Goal: Task Accomplishment & Management: Complete application form

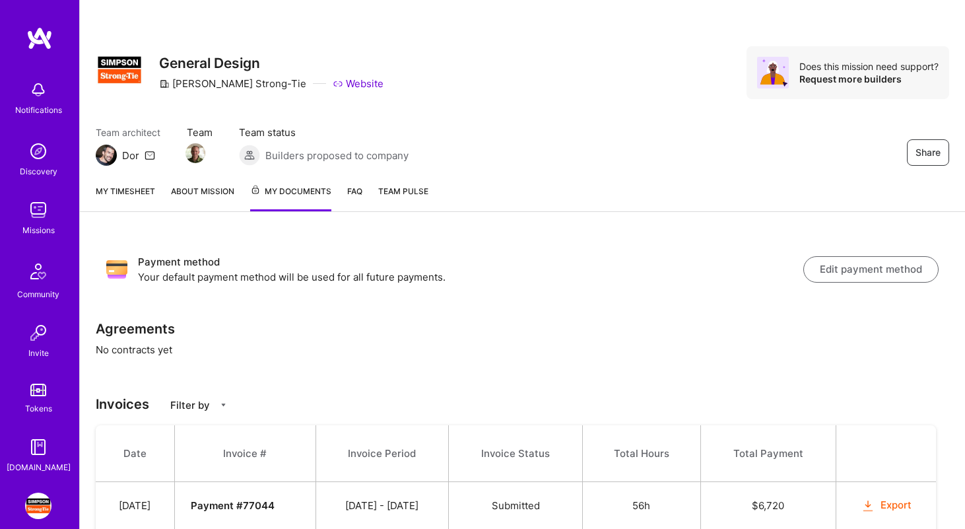
click at [117, 189] on link "My timesheet" at bounding box center [125, 197] width 59 height 27
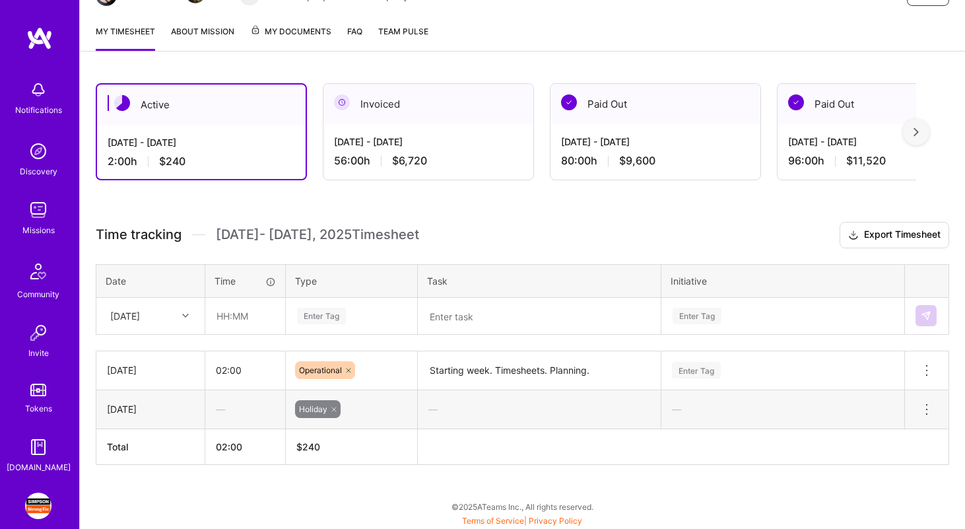
scroll to position [160, 0]
click at [452, 319] on textarea at bounding box center [539, 316] width 240 height 34
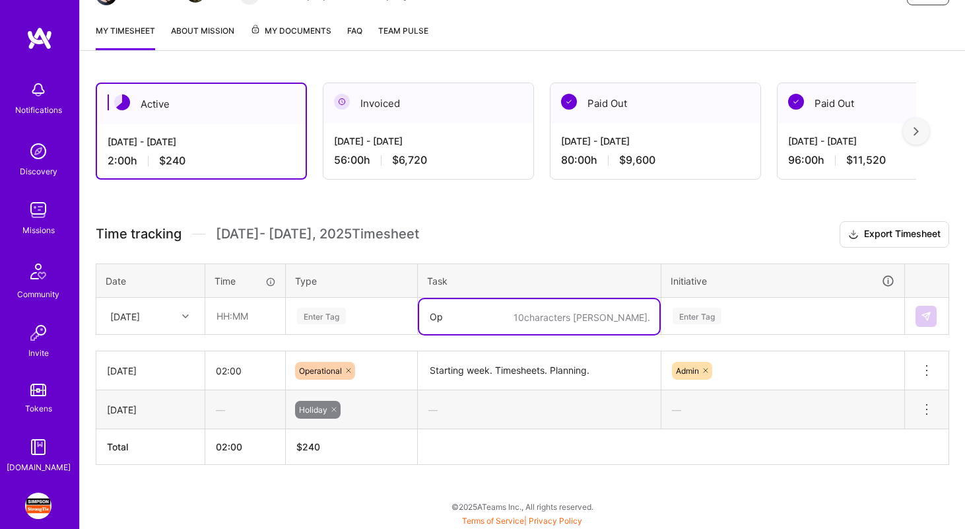
type textarea "O"
type textarea "Admin and operational tasks"
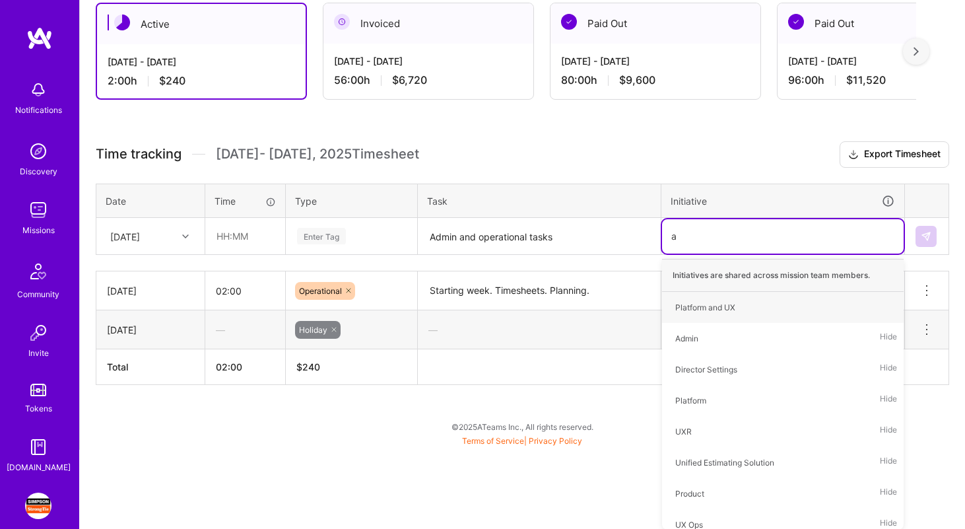
type input "ad"
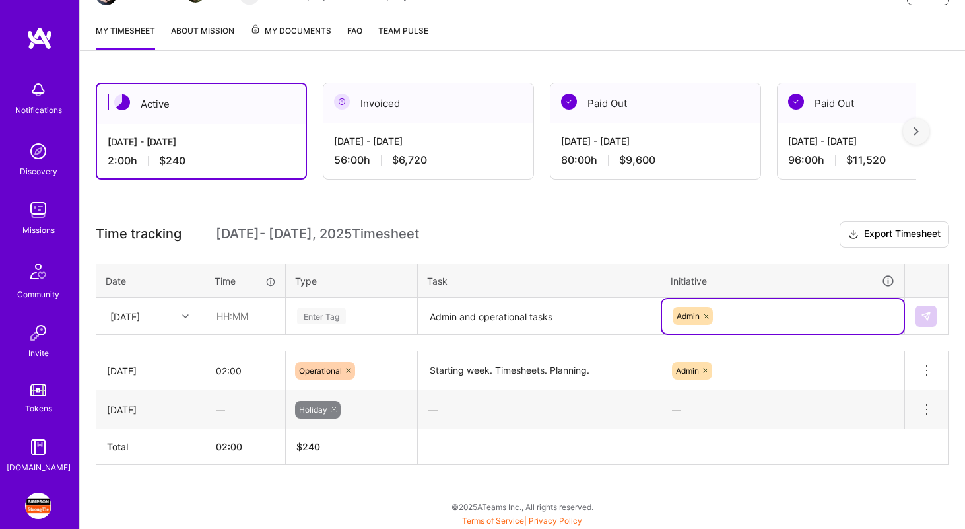
click at [331, 321] on div "Enter Tag" at bounding box center [321, 316] width 49 height 20
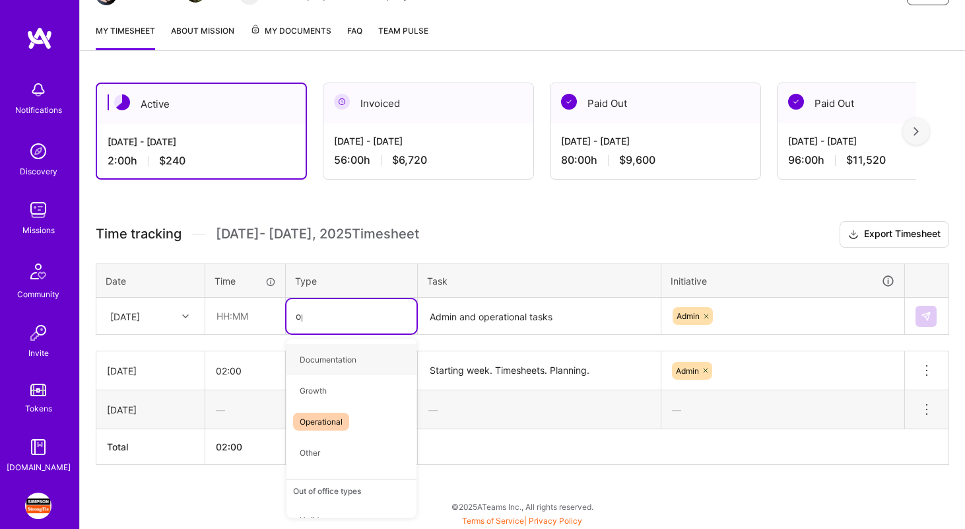
type input "ope"
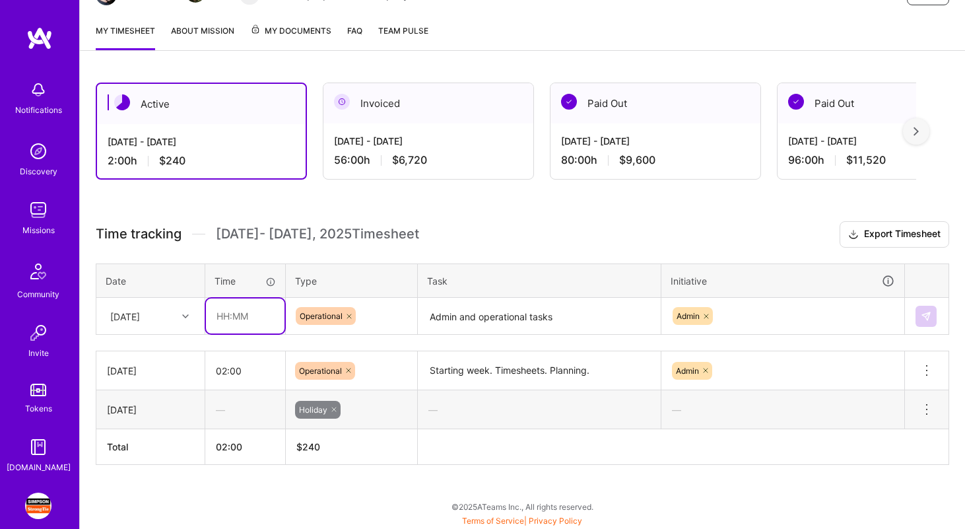
click at [220, 330] on input "text" at bounding box center [245, 315] width 79 height 35
type input "01:30"
click at [918, 317] on button at bounding box center [925, 316] width 21 height 21
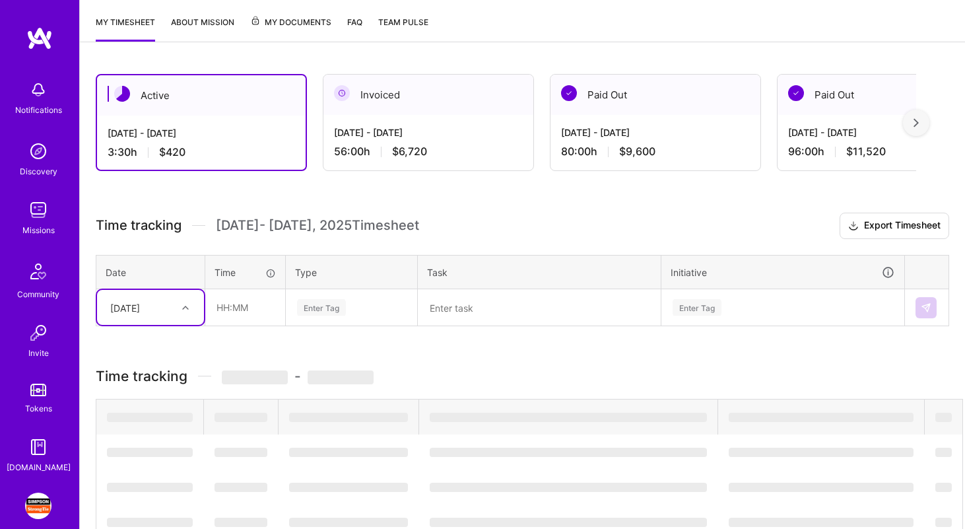
click at [358, 313] on div "Enter Tag" at bounding box center [352, 307] width 112 height 16
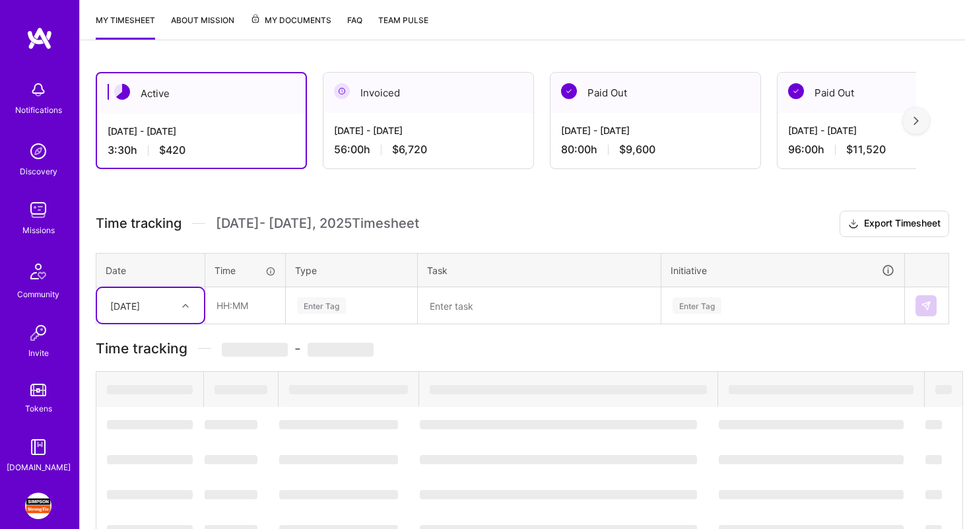
scroll to position [173, 0]
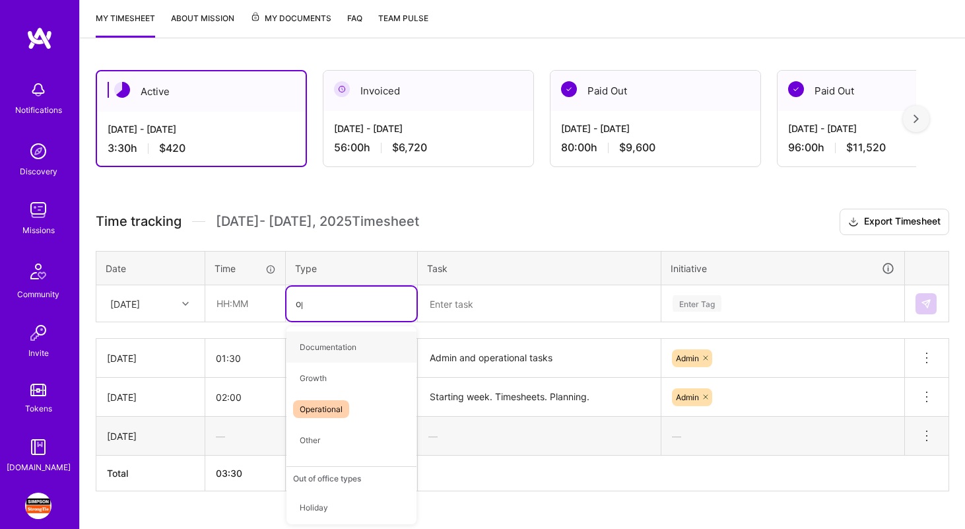
type input "opera"
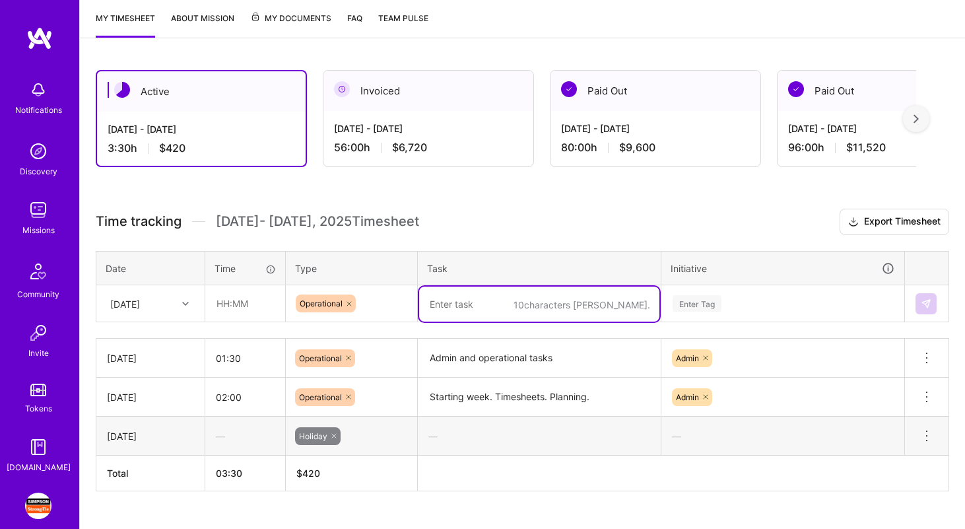
click at [476, 304] on textarea at bounding box center [539, 303] width 240 height 35
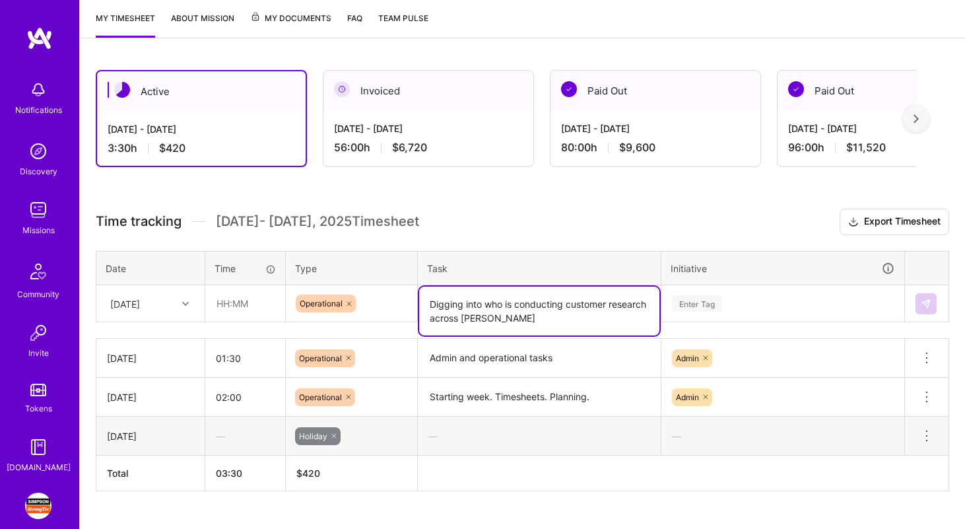
type textarea "Digging into who is conducting customer research across [PERSON_NAME]"
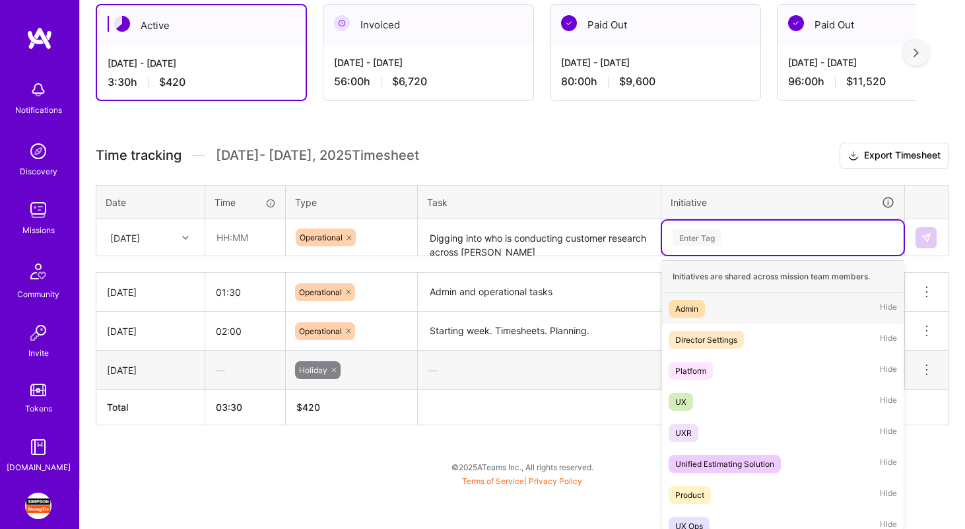
scroll to position [240, 0]
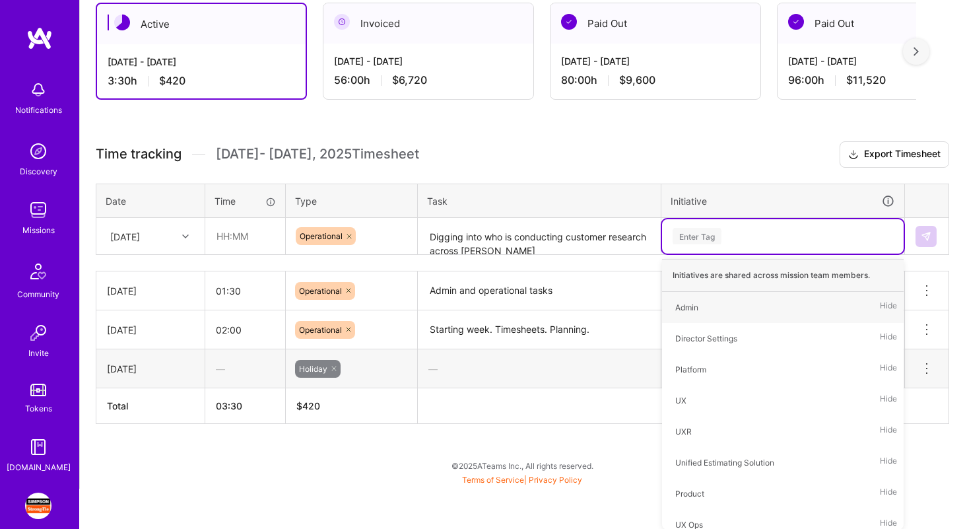
type input "o"
type input "ux"
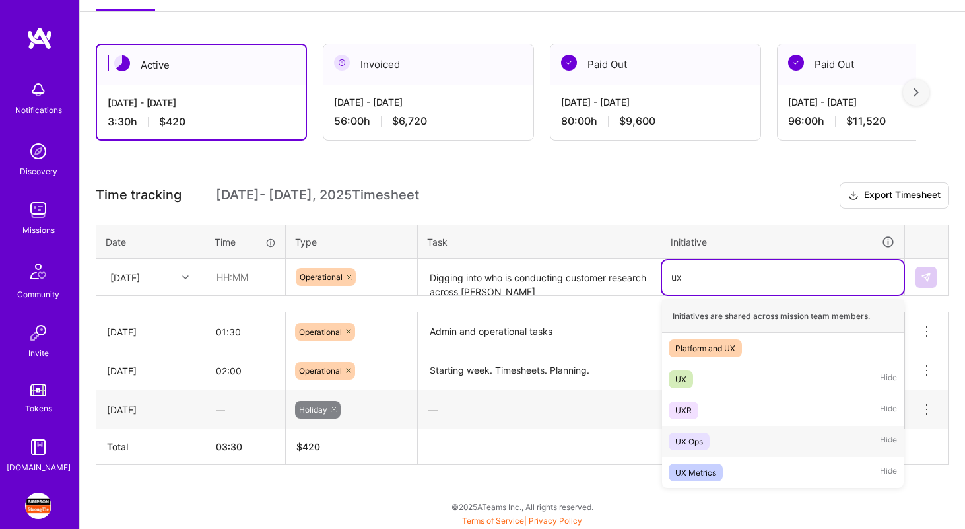
click at [686, 439] on div "UX Ops" at bounding box center [689, 441] width 28 height 14
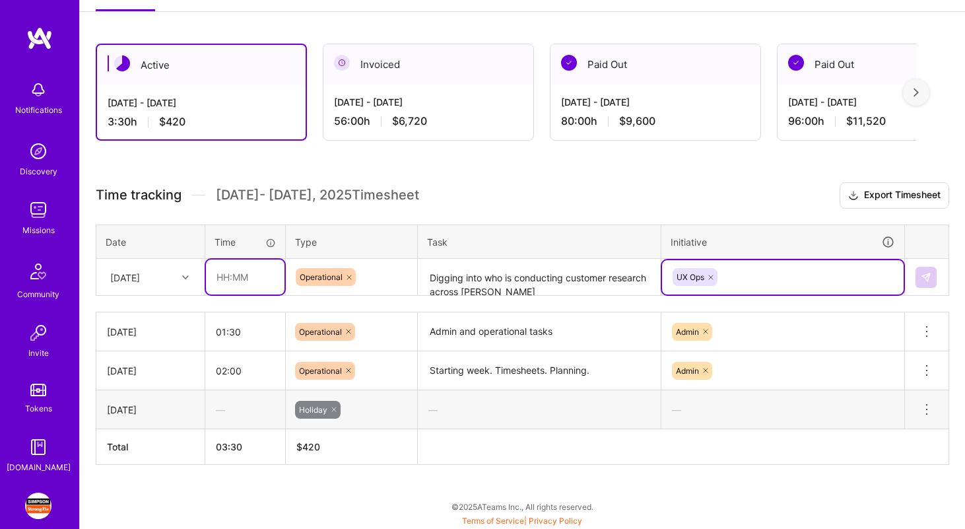
click at [232, 276] on input "text" at bounding box center [245, 276] width 79 height 35
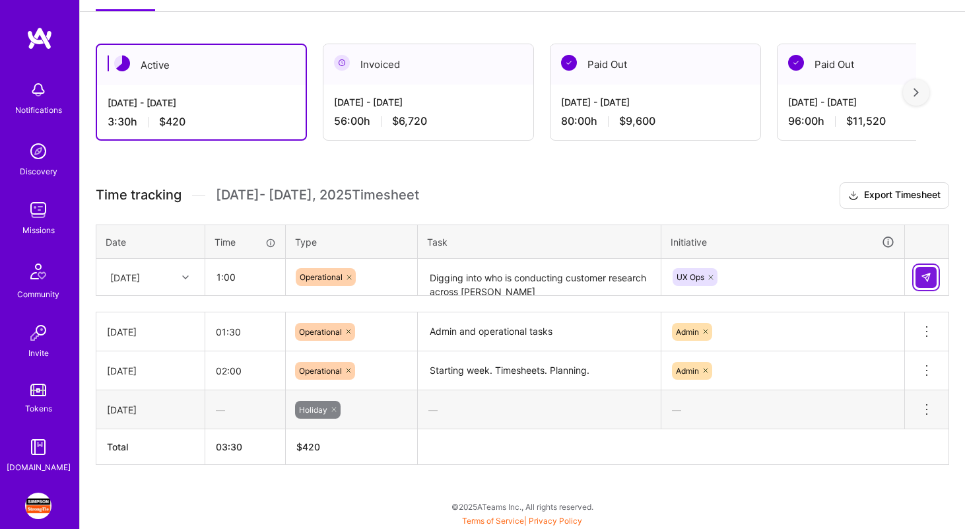
type input "01:00"
click at [924, 272] on img at bounding box center [925, 277] width 11 height 11
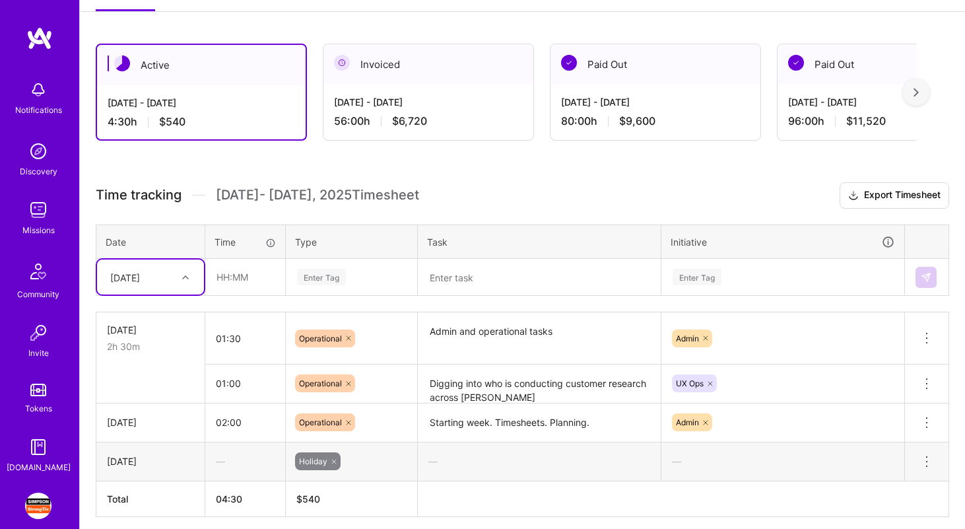
click at [189, 274] on div at bounding box center [187, 277] width 20 height 17
click at [148, 379] on div "[DATE]" at bounding box center [150, 387] width 107 height 24
click at [456, 269] on textarea at bounding box center [539, 277] width 240 height 35
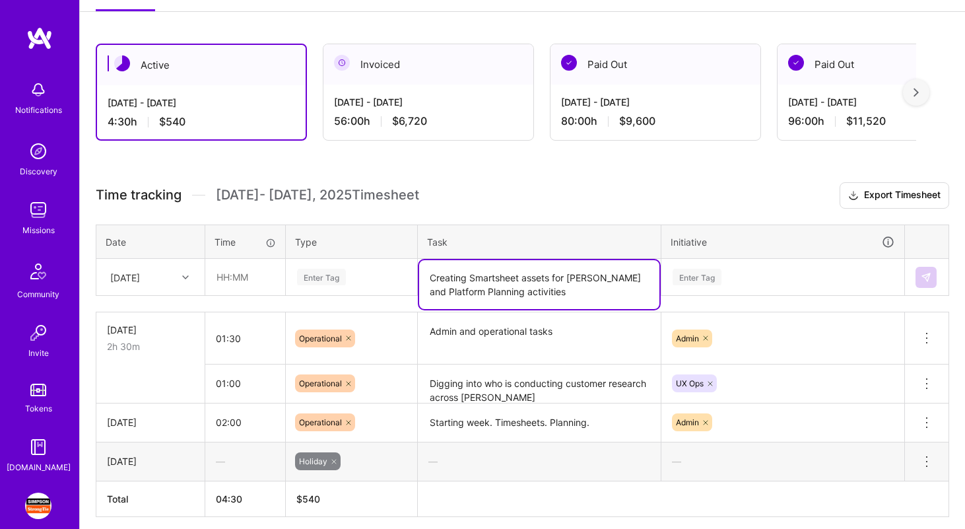
type textarea "Creating Smartsheet assets for [PERSON_NAME] and Platform Planning activities"
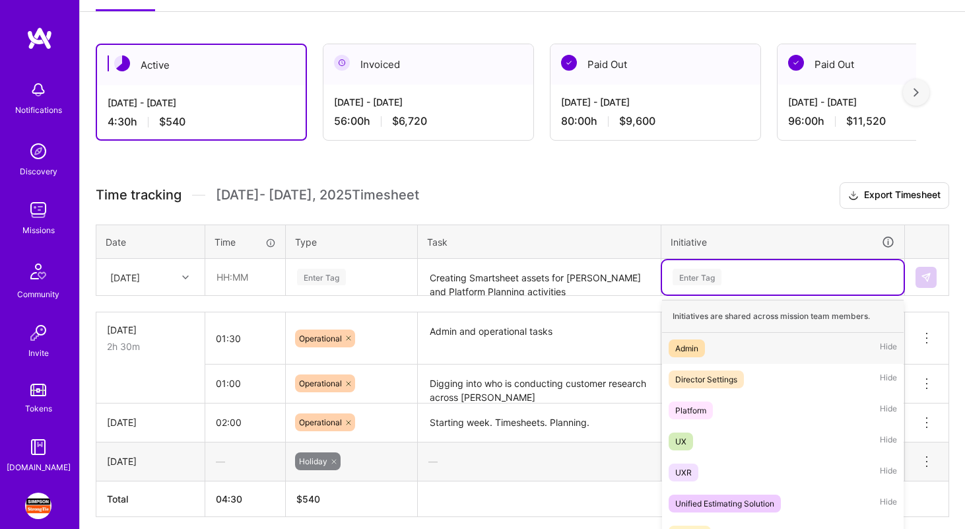
scroll to position [245, 0]
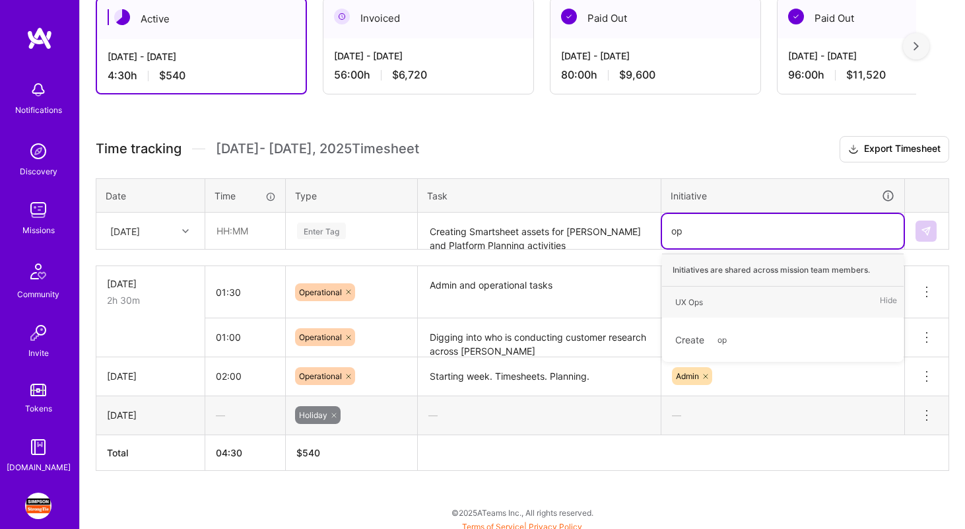
type input "o"
type input "U"
type input "Plat"
click at [760, 333] on div "Platform Hide" at bounding box center [782, 332] width 241 height 31
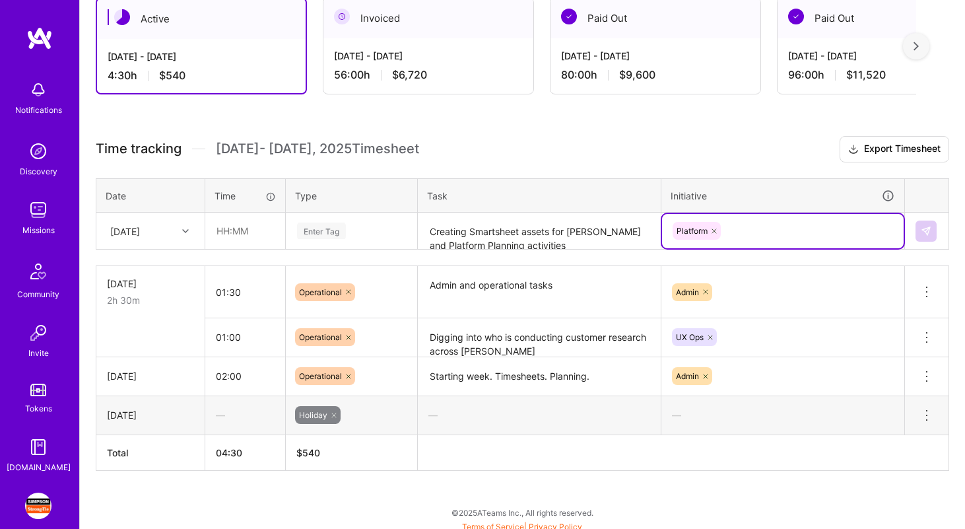
click at [337, 233] on div "Enter Tag" at bounding box center [321, 230] width 49 height 20
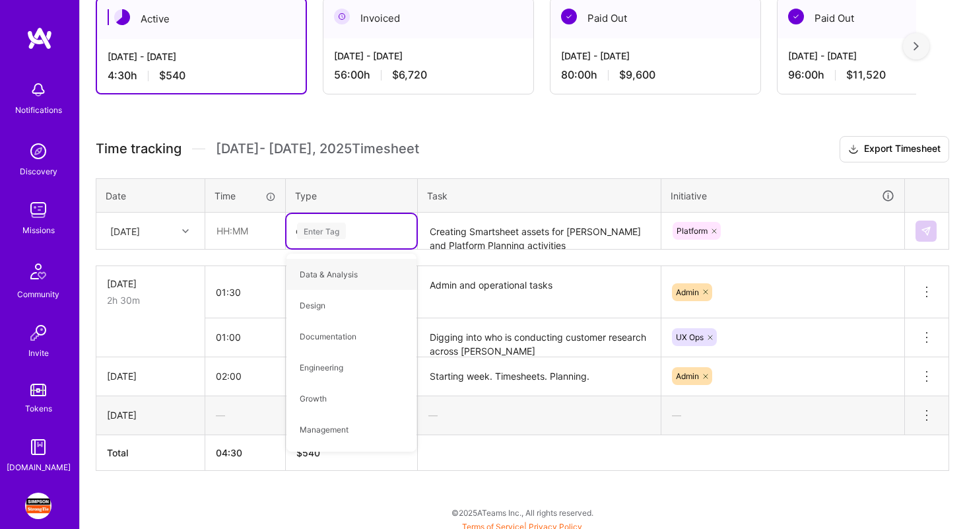
type input "ope"
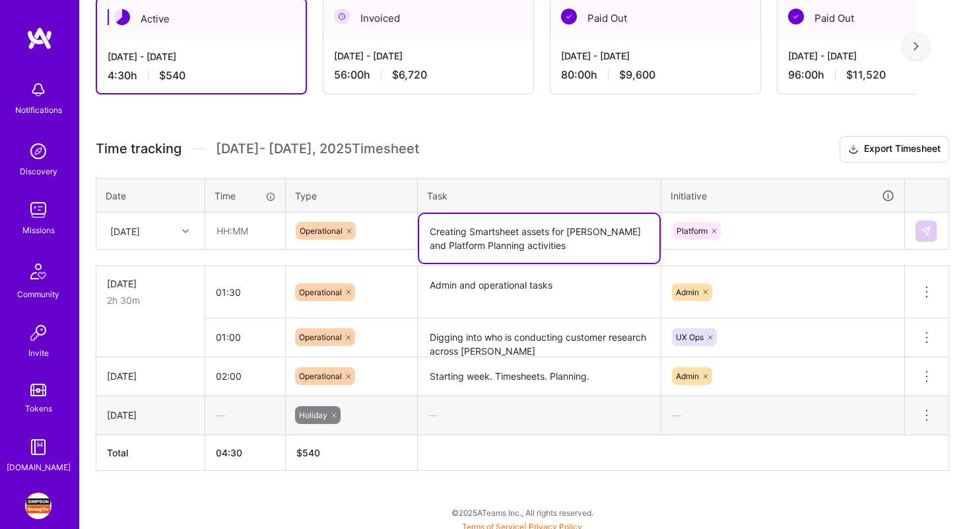
scroll to position [0, 0]
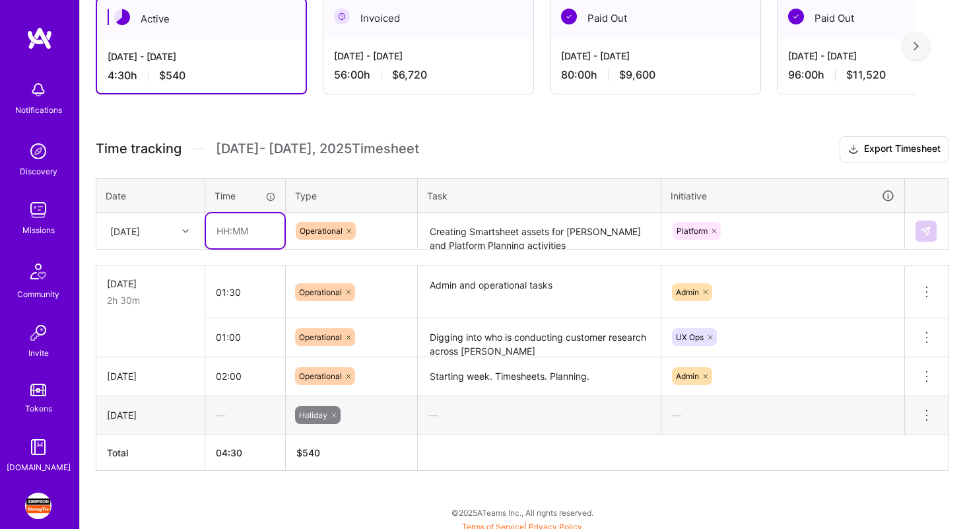
click at [230, 228] on input "text" at bounding box center [245, 230] width 79 height 35
type input "01:00"
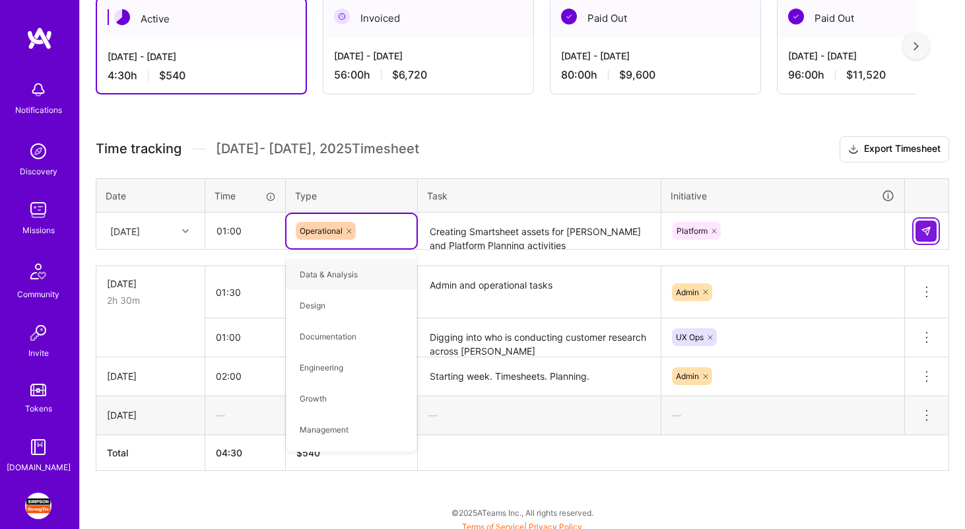
click at [923, 232] on img at bounding box center [925, 231] width 11 height 11
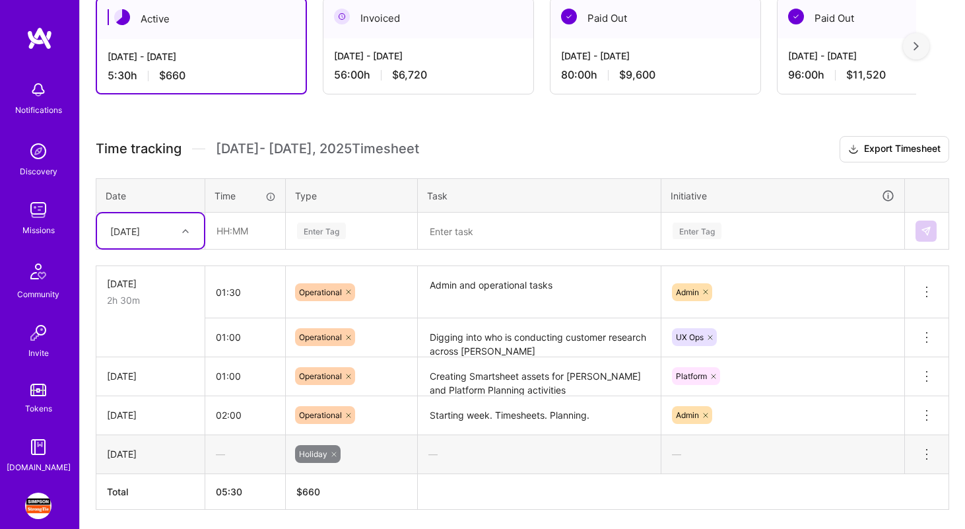
click at [165, 235] on div "[DATE]" at bounding box center [140, 231] width 73 height 22
click at [145, 290] on div "[DATE]" at bounding box center [150, 292] width 107 height 24
click at [247, 236] on input "text" at bounding box center [245, 230] width 79 height 35
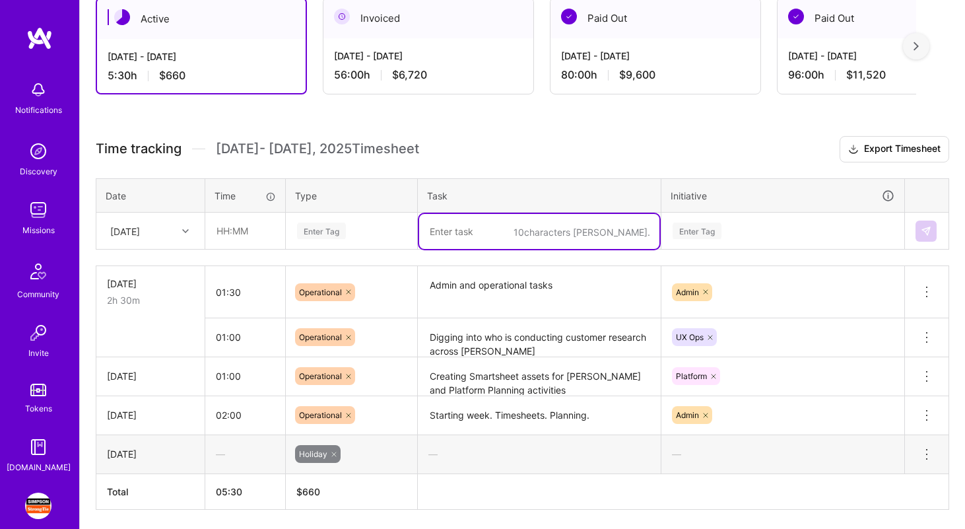
click at [441, 236] on textarea at bounding box center [539, 231] width 240 height 35
paste textarea "Create survey for Marketing Automation for their new customer email"
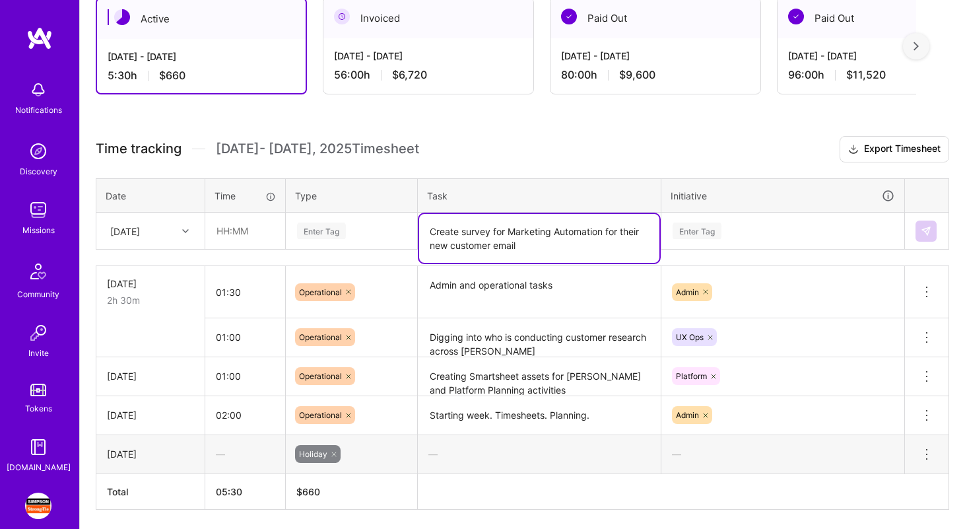
click at [457, 233] on textarea "Create survey for Marketing Automation for their new customer email" at bounding box center [539, 238] width 240 height 49
type textarea "Created survey for Marketing Automation for their new customer email"
click at [252, 230] on input "text" at bounding box center [245, 230] width 79 height 35
type input "02:00"
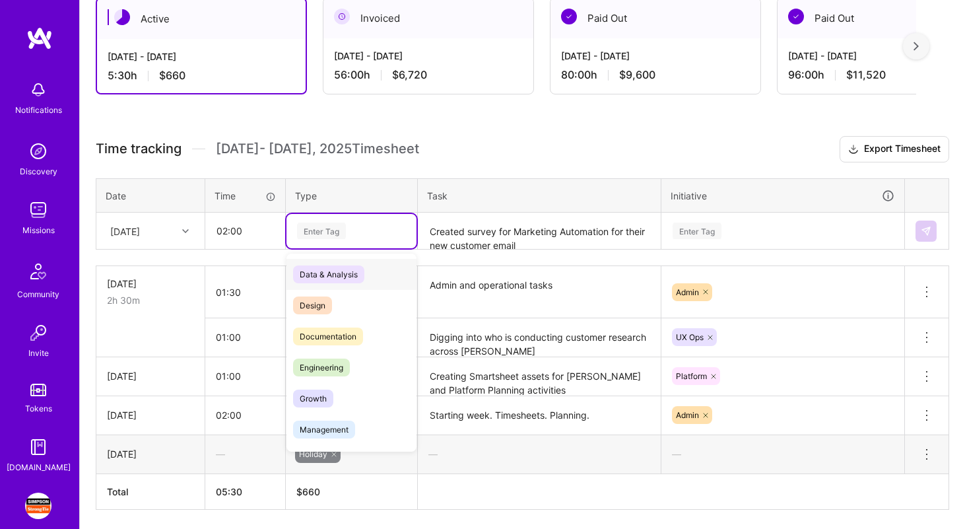
click at [344, 237] on div "Enter Tag" at bounding box center [321, 230] width 49 height 20
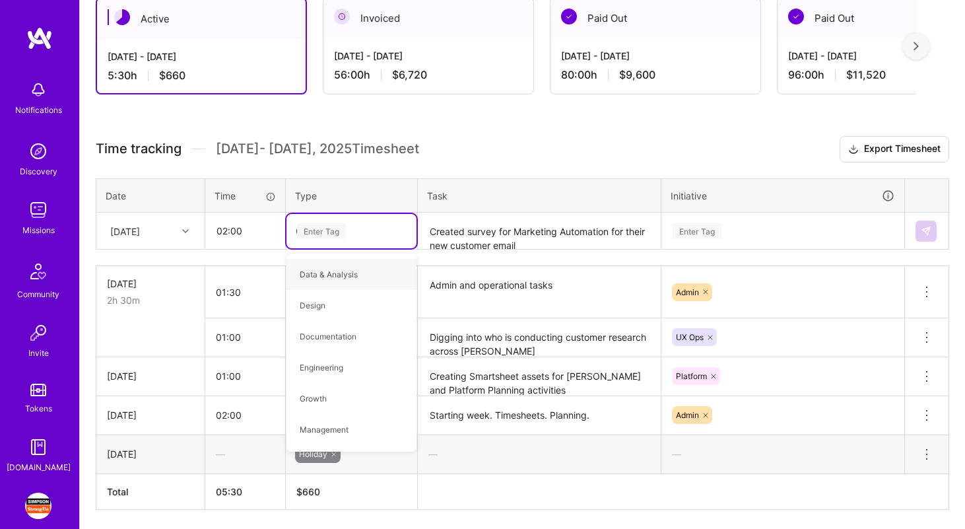
type input "OP"
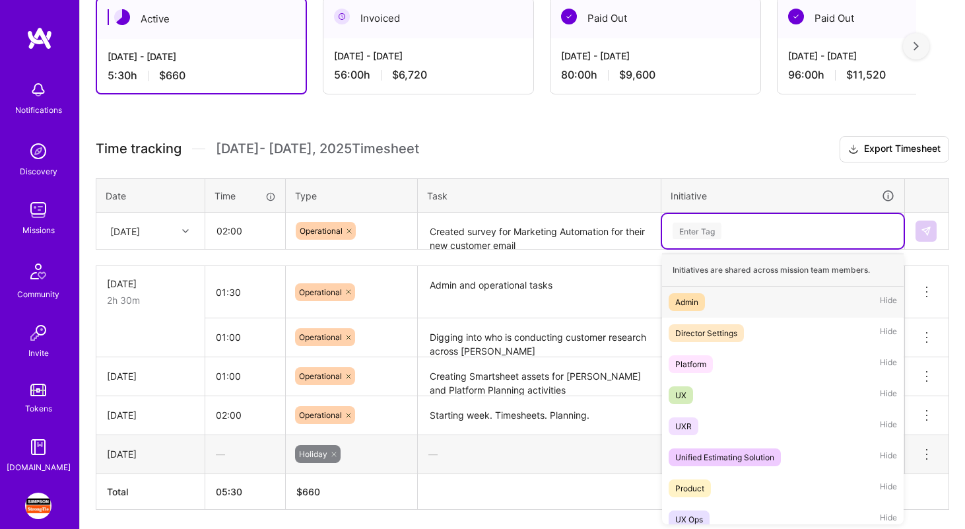
click at [719, 228] on div "Enter Tag" at bounding box center [696, 230] width 49 height 20
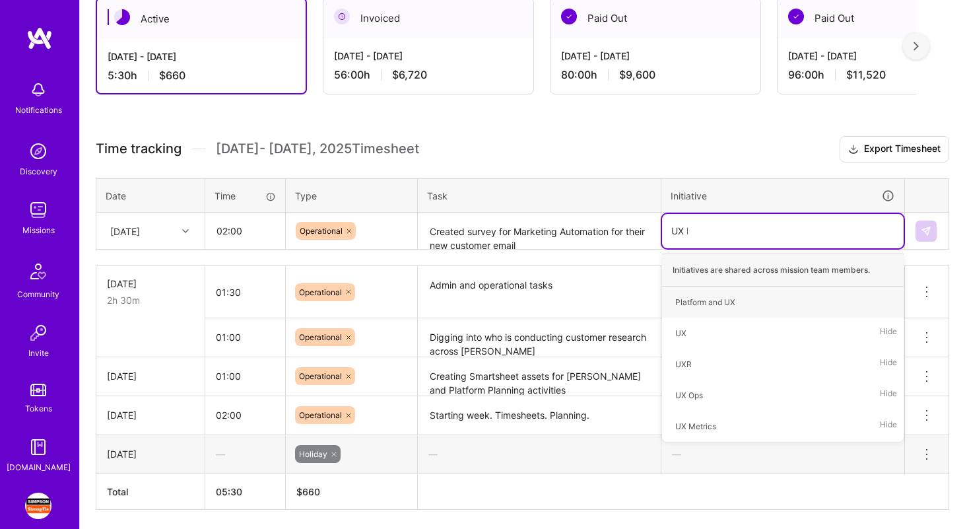
type input "UX ME"
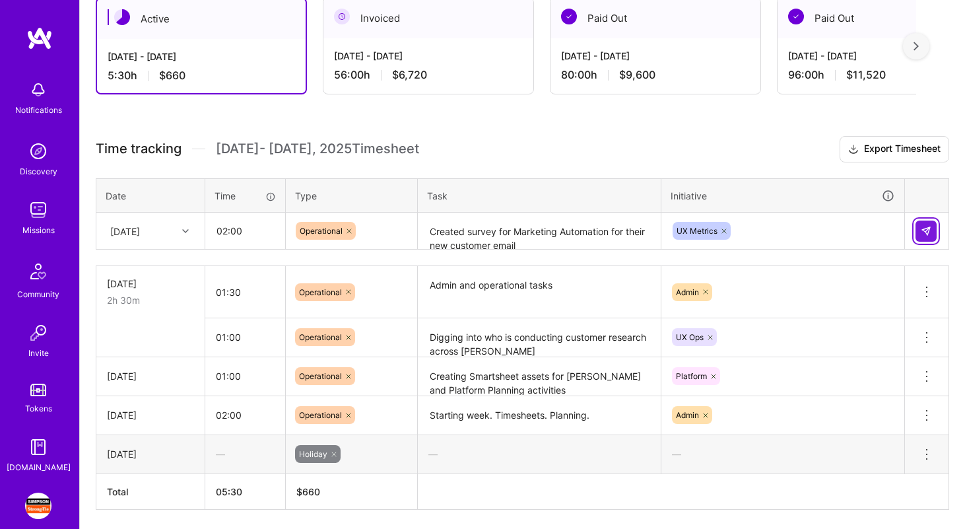
click at [920, 230] on img at bounding box center [925, 231] width 11 height 11
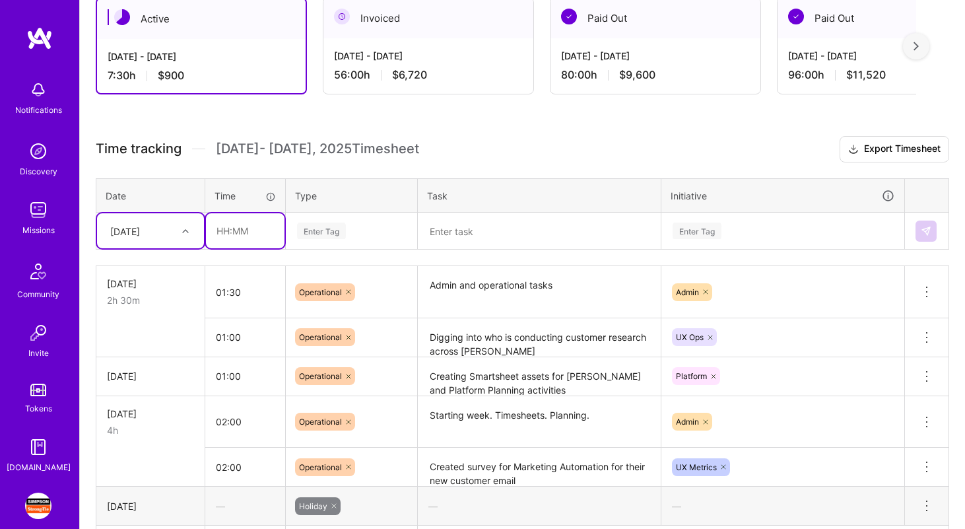
click at [240, 235] on input "text" at bounding box center [245, 230] width 79 height 35
type input "01:00"
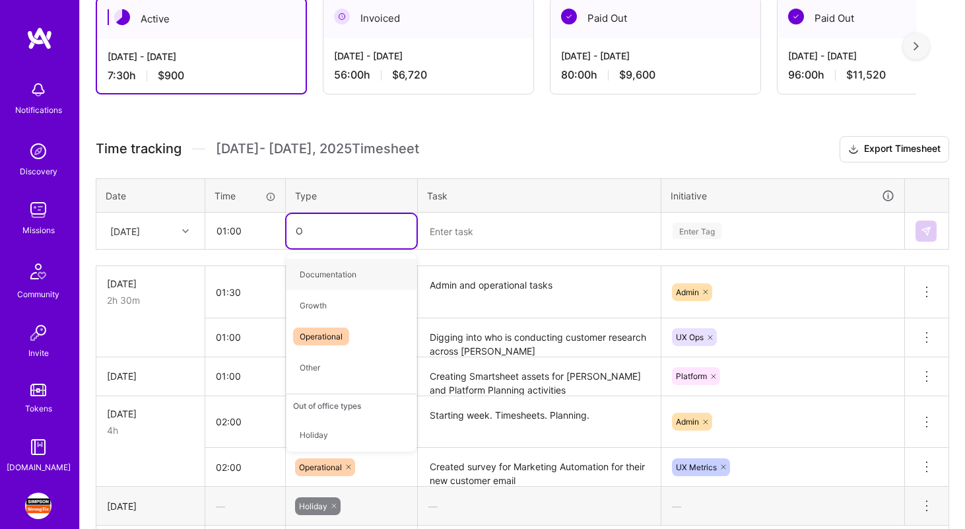
type input "Op"
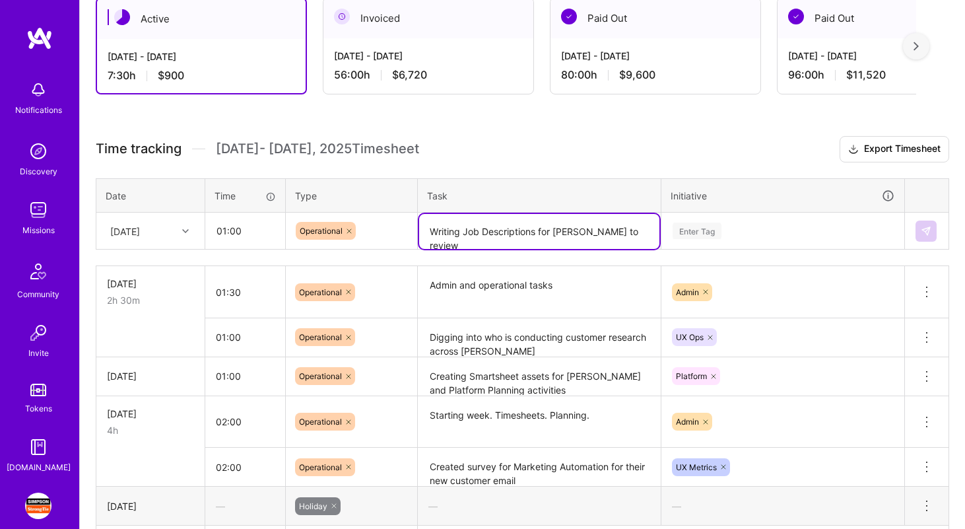
type textarea "Writing Job Descriptions for [PERSON_NAME] to review"
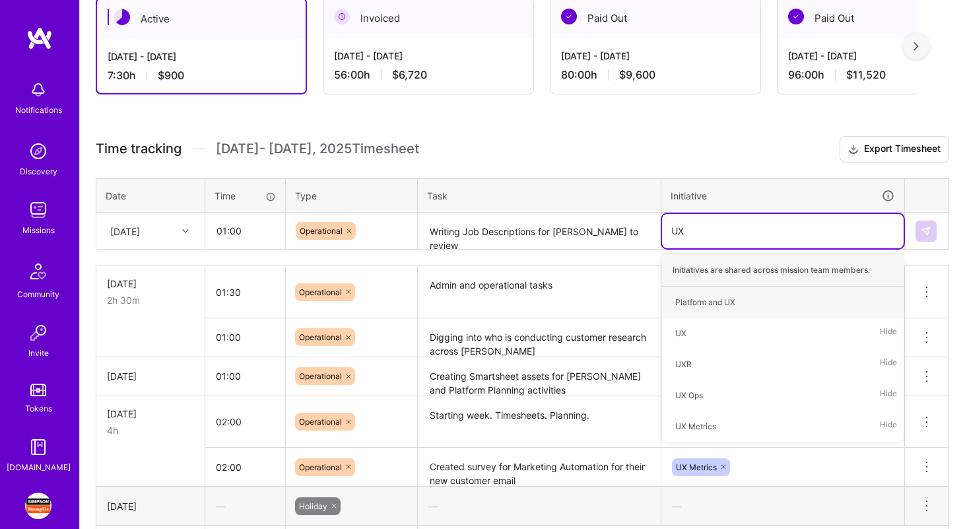
type input "UXR"
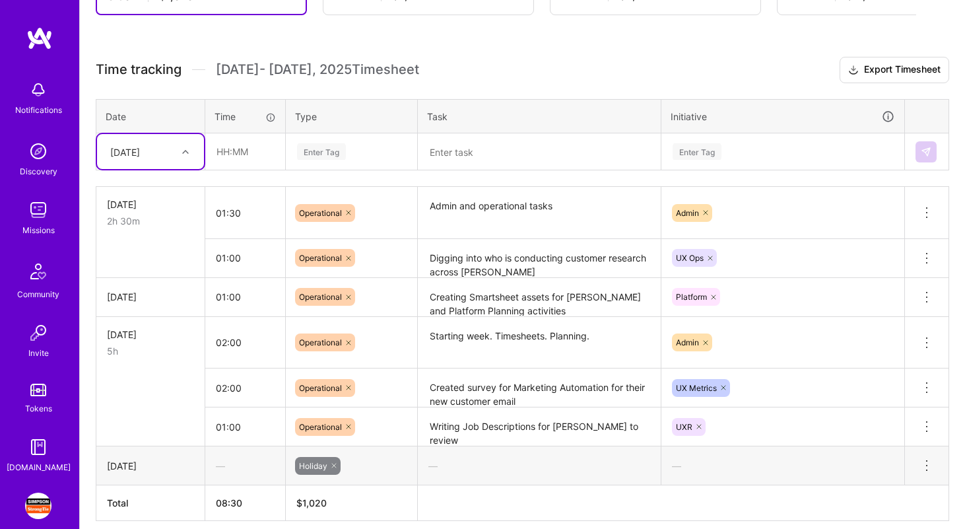
scroll to position [340, 0]
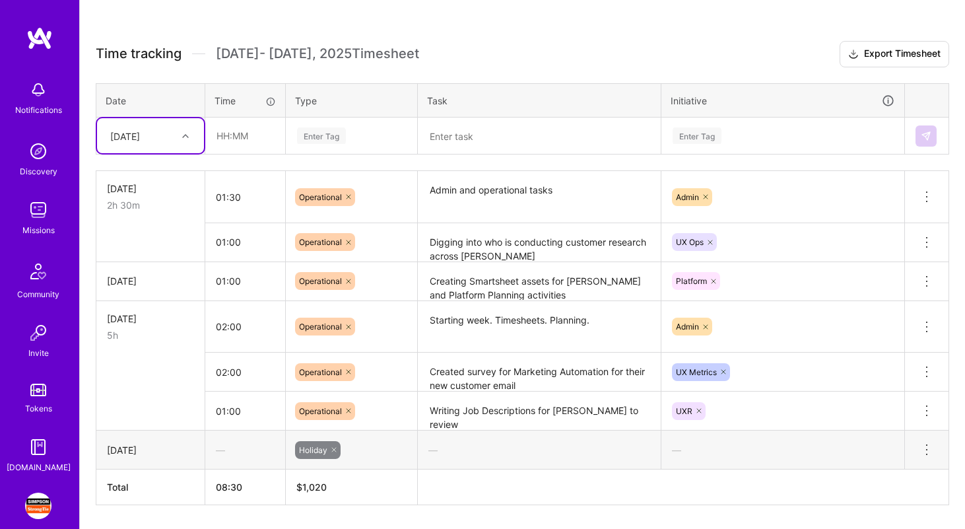
click at [173, 139] on div "[DATE]" at bounding box center [140, 136] width 73 height 22
click at [156, 193] on div "[DATE]" at bounding box center [150, 197] width 107 height 24
click at [240, 139] on input "text" at bounding box center [245, 135] width 79 height 35
type input "02:00"
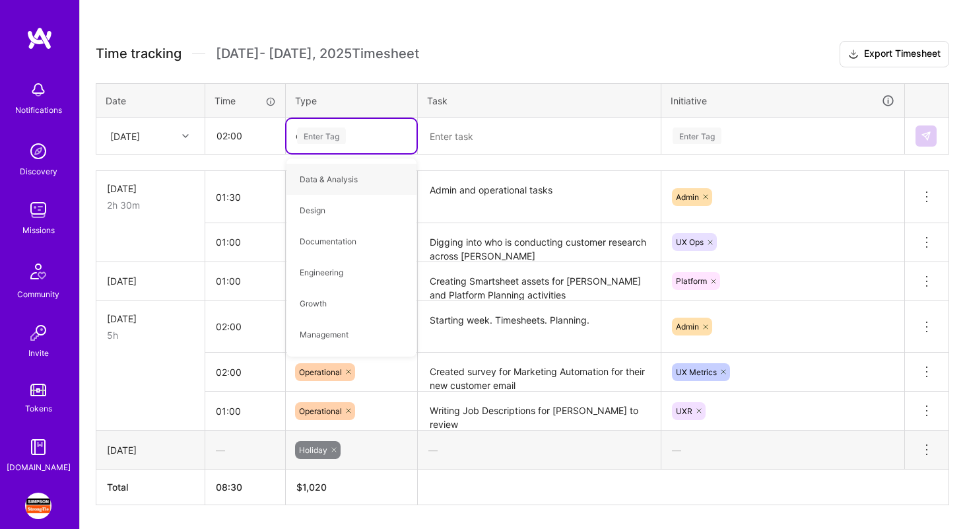
type input "oper"
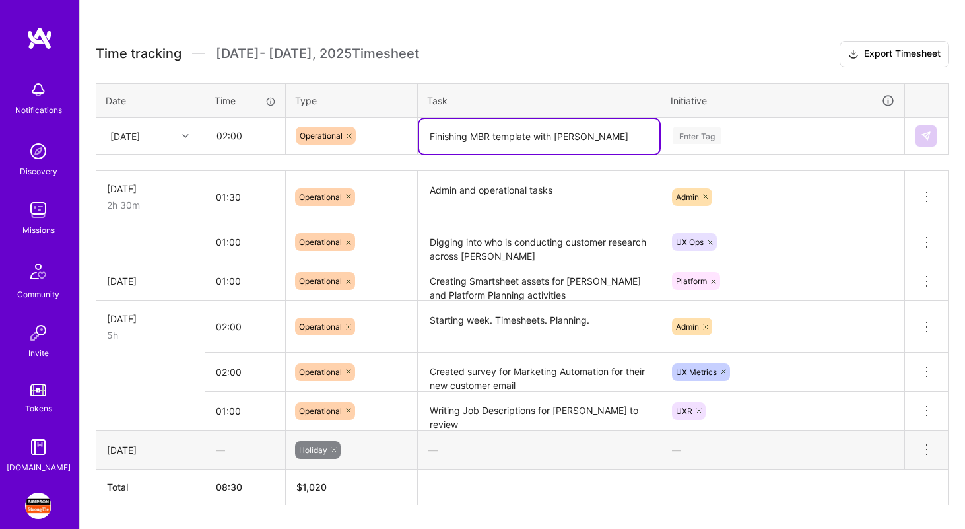
type textarea "Finishing MBR template with [PERSON_NAME]"
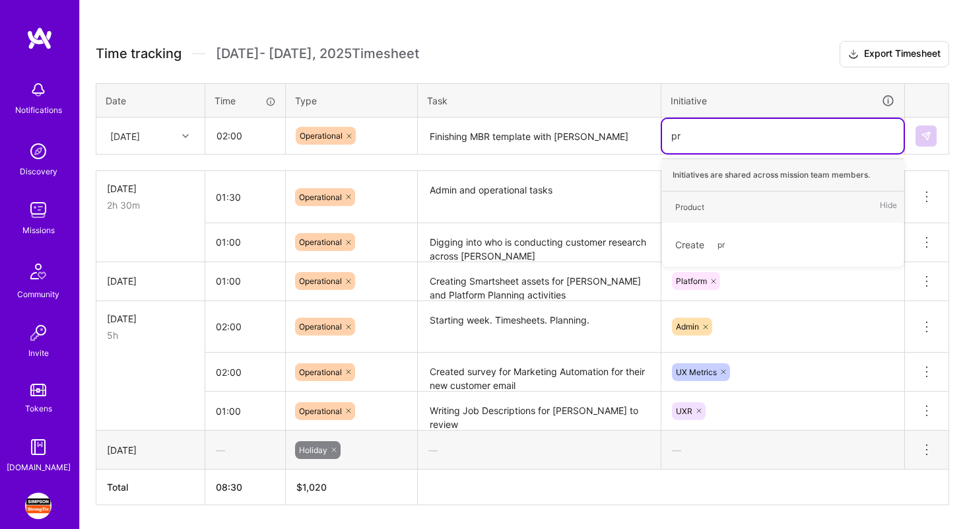
type input "pro"
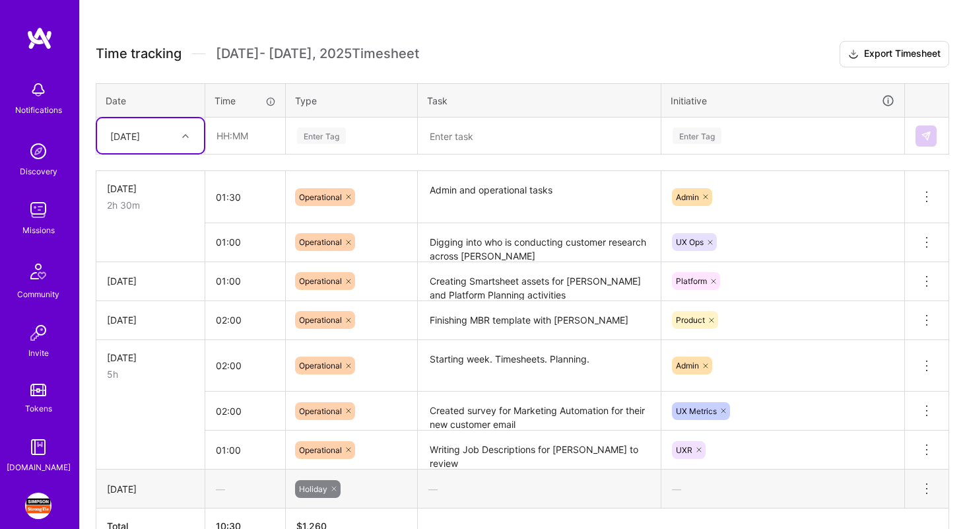
click at [346, 327] on div at bounding box center [348, 320] width 13 height 18
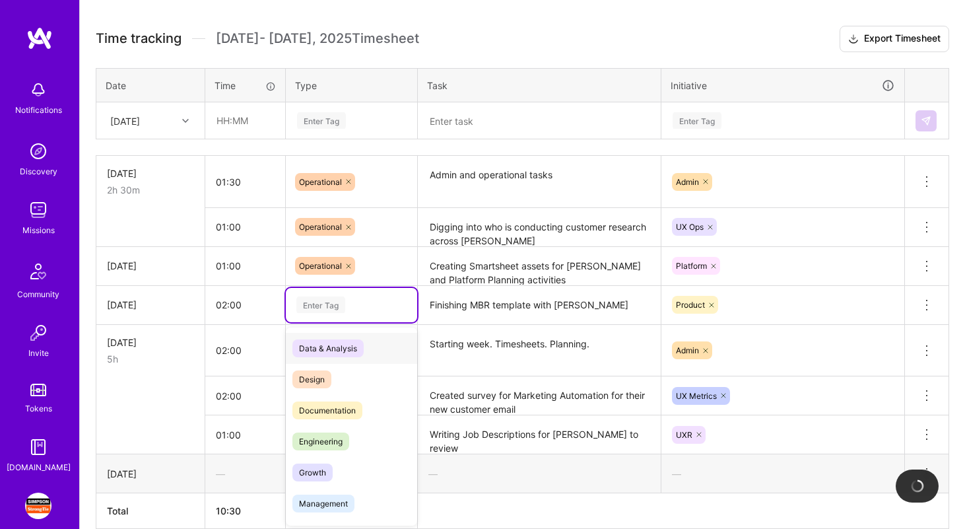
scroll to position [357, 0]
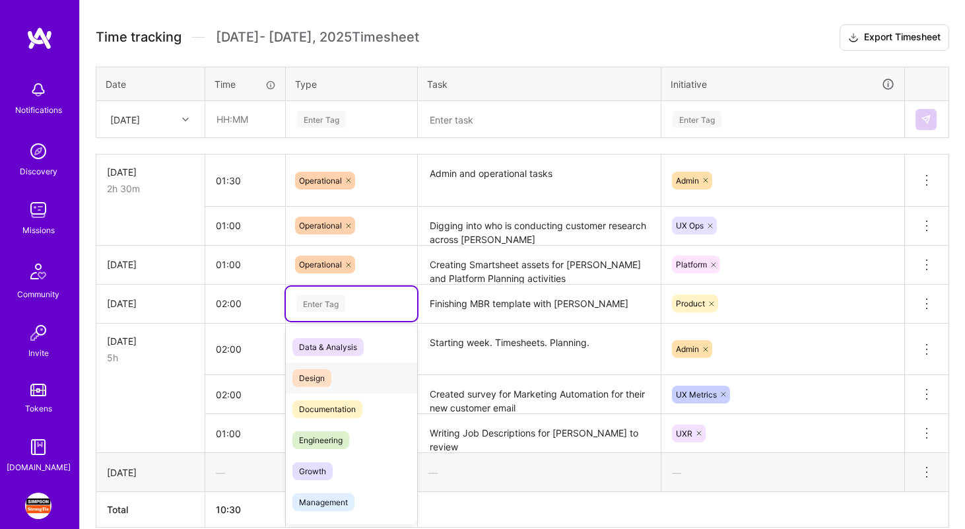
click at [341, 374] on div "Design" at bounding box center [351, 377] width 131 height 31
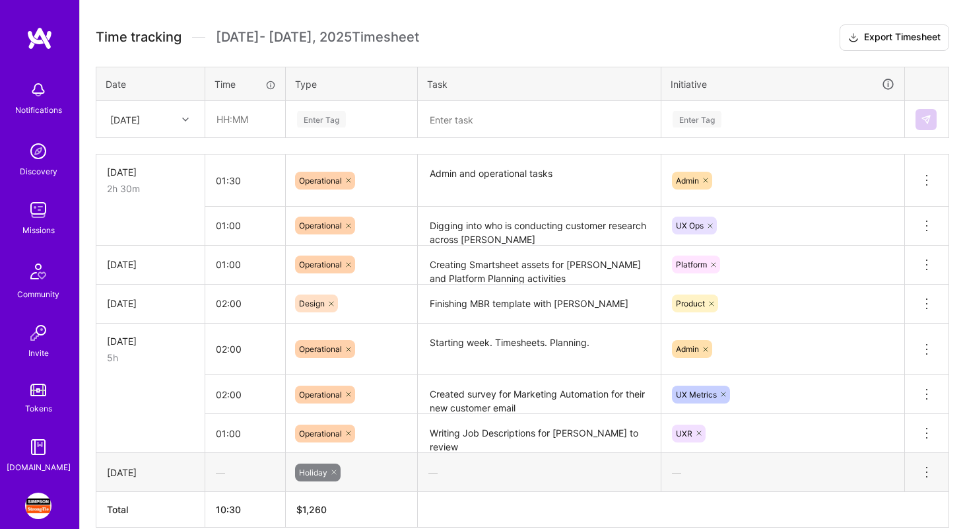
click at [606, 29] on h3 "Time tracking [DATE] - [DATE] Timesheet Export Timesheet" at bounding box center [522, 37] width 853 height 26
